Goal: Information Seeking & Learning: Check status

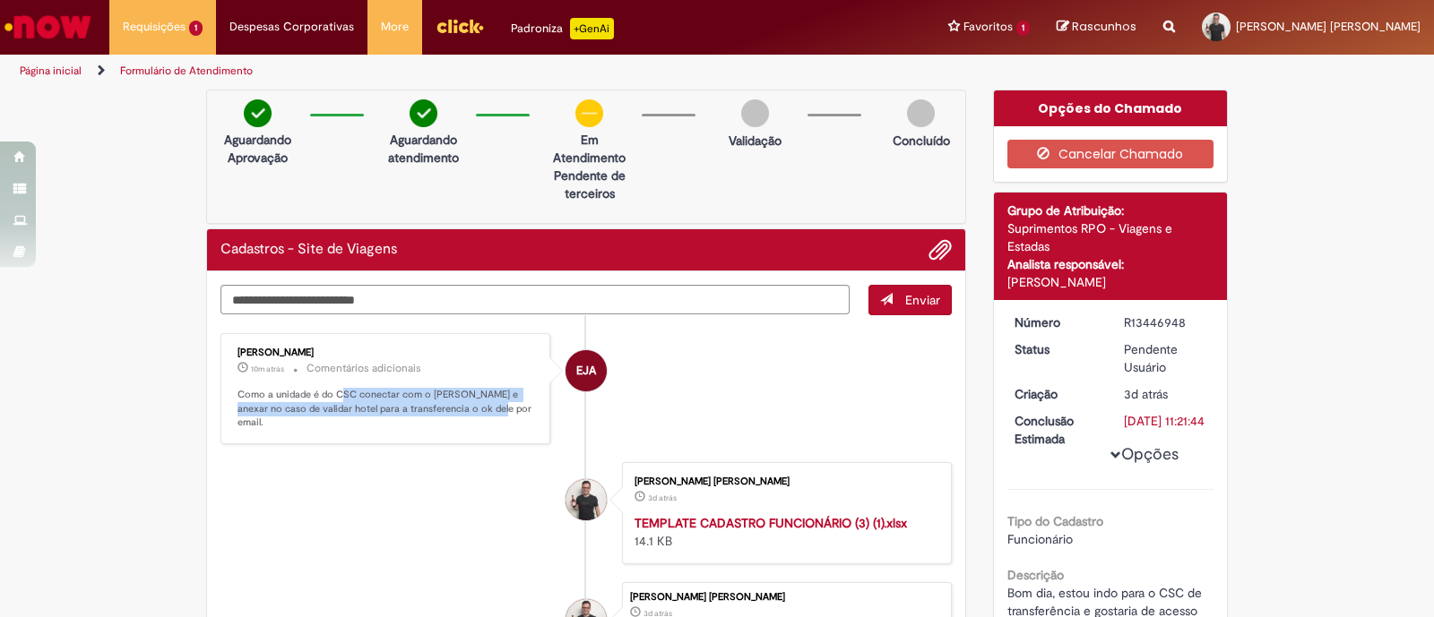
drag, startPoint x: 337, startPoint y: 392, endPoint x: 469, endPoint y: 407, distance: 132.5
click at [469, 407] on p "Como a unidade é do CSC conectar com o [PERSON_NAME] e anexar no caso de valida…" at bounding box center [386, 409] width 298 height 42
click at [473, 462] on li "[PERSON_NAME] [PERSON_NAME] 3d atrás 3 dias atrás TEMPLATE CADASTRO FUNCIONÁRIO…" at bounding box center [585, 513] width 731 height 102
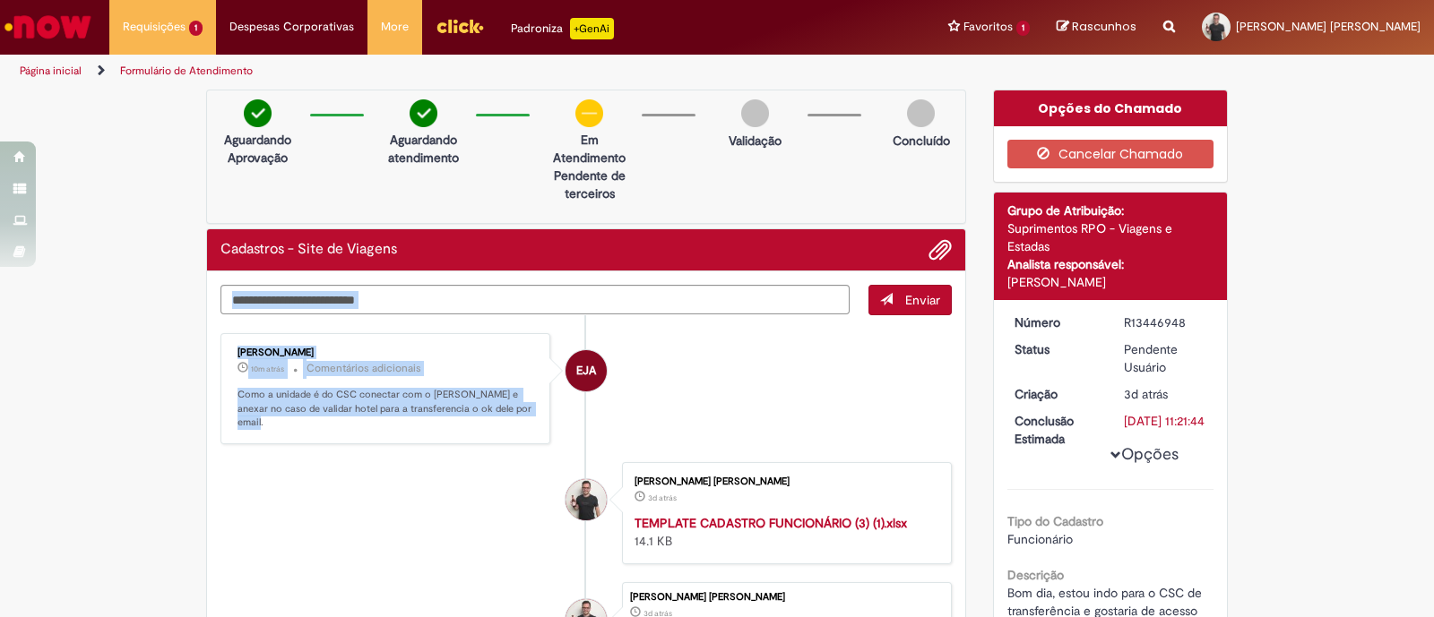
drag, startPoint x: 513, startPoint y: 414, endPoint x: 193, endPoint y: 356, distance: 326.0
click at [193, 356] on div "Verificar Código de Barras Aguardando Aprovação Aguardando atendimento Em Atend…" at bounding box center [586, 436] width 787 height 692
copy div "Enviar EJA [PERSON_NAME] 10m atrás 10 minutos atrás Comentários adicionais Como…"
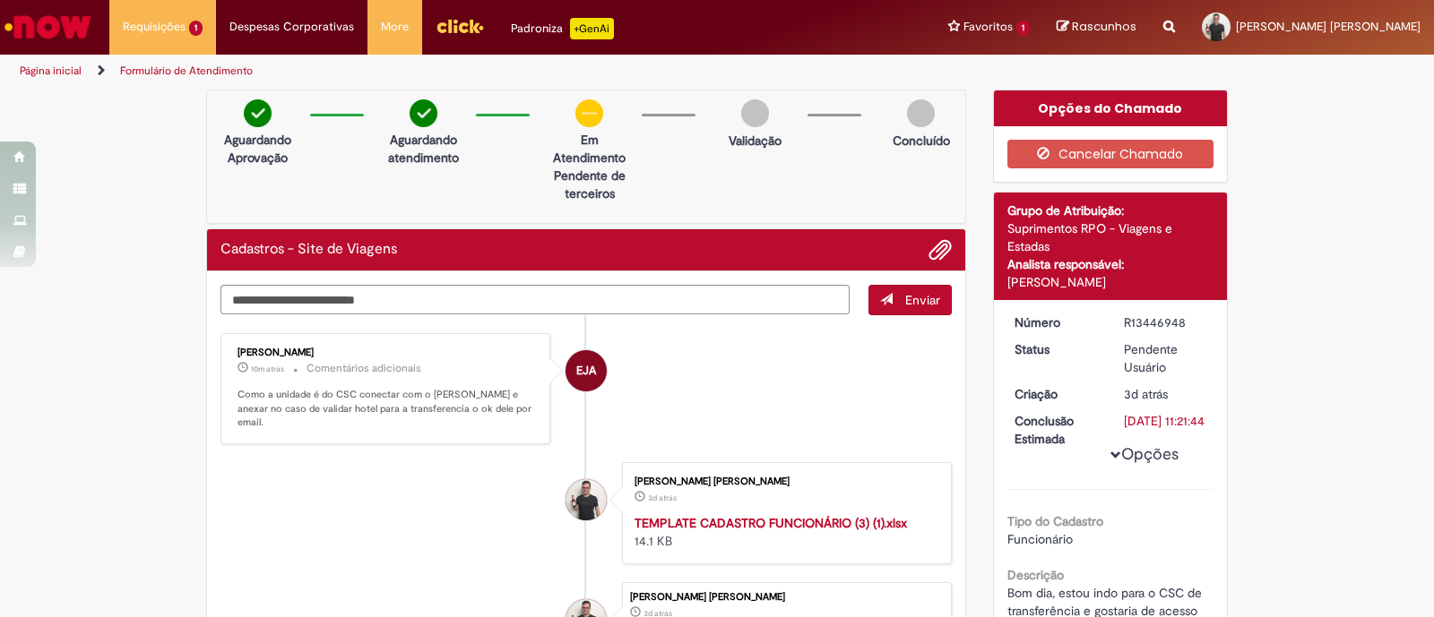
click at [468, 462] on li "[PERSON_NAME] [PERSON_NAME] 3d atrás 3 dias atrás TEMPLATE CADASTRO FUNCIONÁRIO…" at bounding box center [585, 513] width 731 height 102
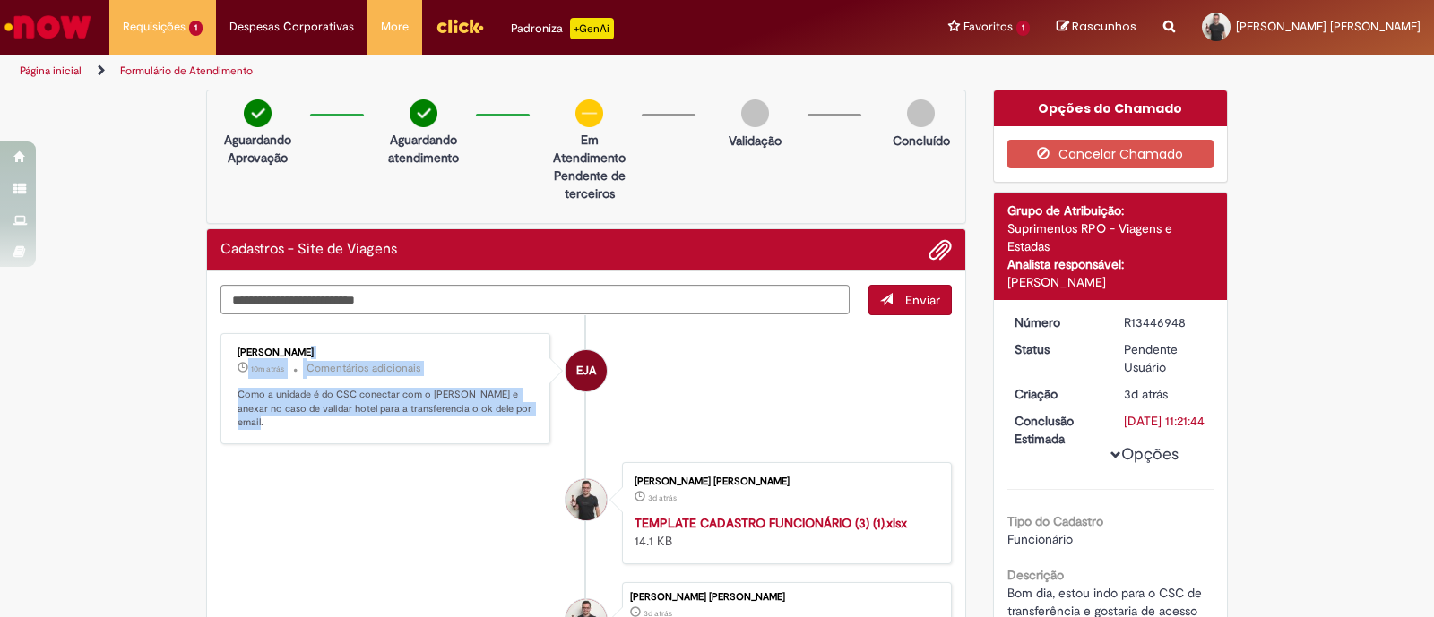
drag, startPoint x: 513, startPoint y: 397, endPoint x: 228, endPoint y: 342, distance: 290.1
click at [228, 342] on div "[PERSON_NAME] 10m atrás 10 minutos atrás Comentários adicionais Como a unidade …" at bounding box center [385, 389] width 319 height 100
copy div "[PERSON_NAME] 10m atrás 10 minutos atrás Comentários adicionais Como a unidade …"
